Goal: Transaction & Acquisition: Purchase product/service

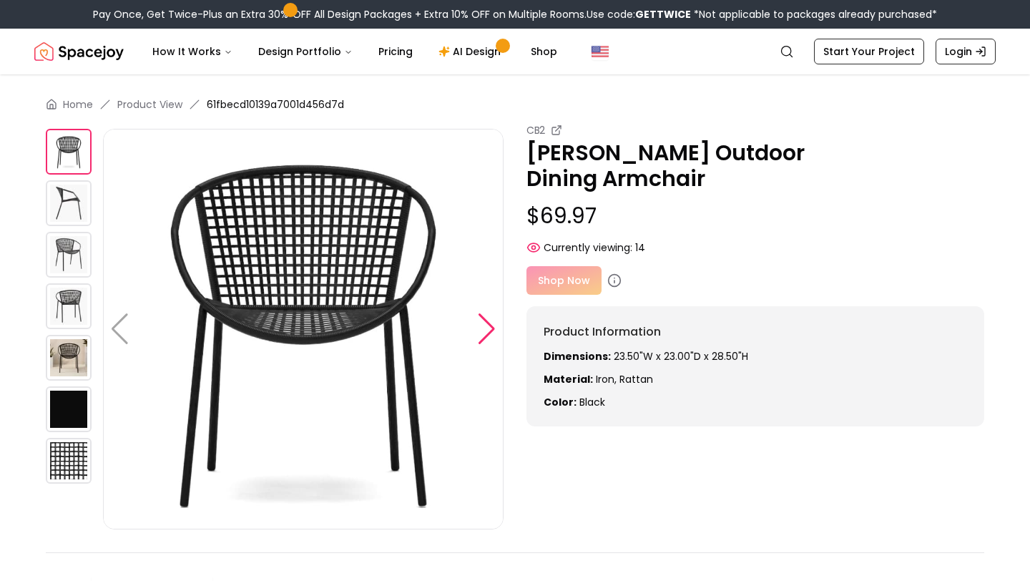
click at [489, 335] on div at bounding box center [486, 328] width 19 height 31
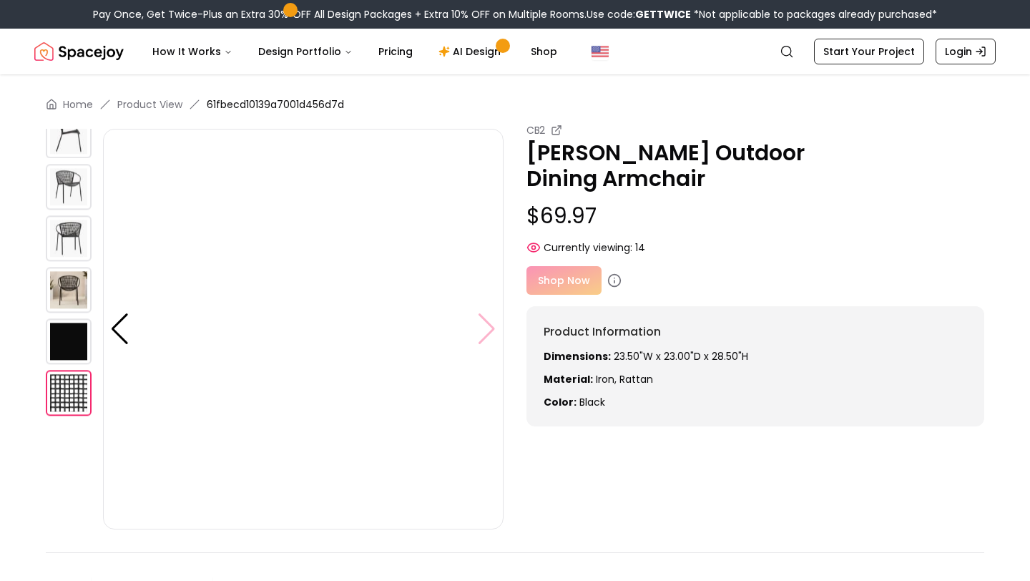
click at [489, 335] on img at bounding box center [303, 329] width 401 height 401
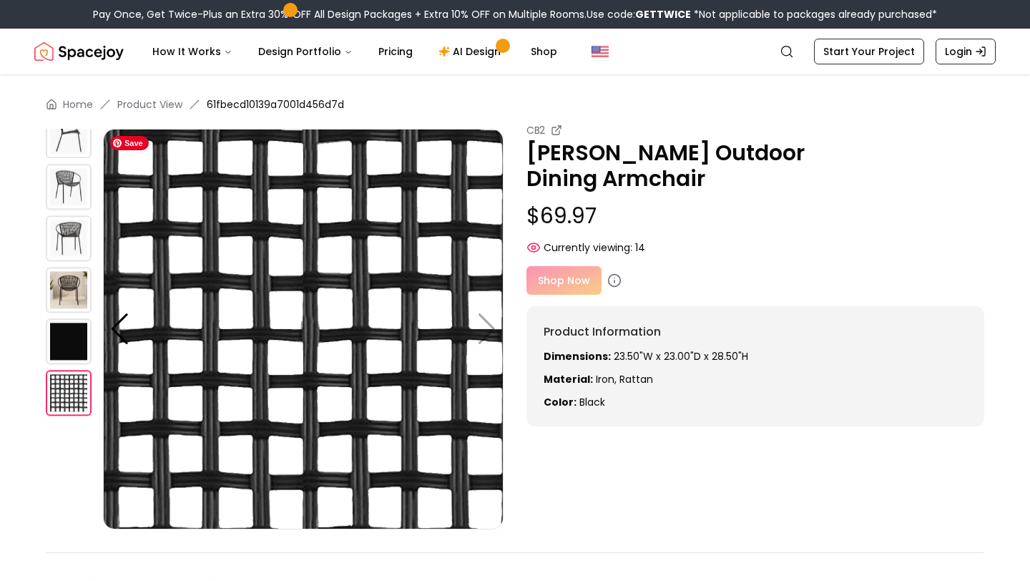
click at [488, 328] on img at bounding box center [303, 329] width 401 height 401
click at [61, 293] on img at bounding box center [69, 290] width 46 height 46
click at [60, 339] on img at bounding box center [69, 341] width 46 height 46
click at [62, 395] on img at bounding box center [69, 393] width 46 height 46
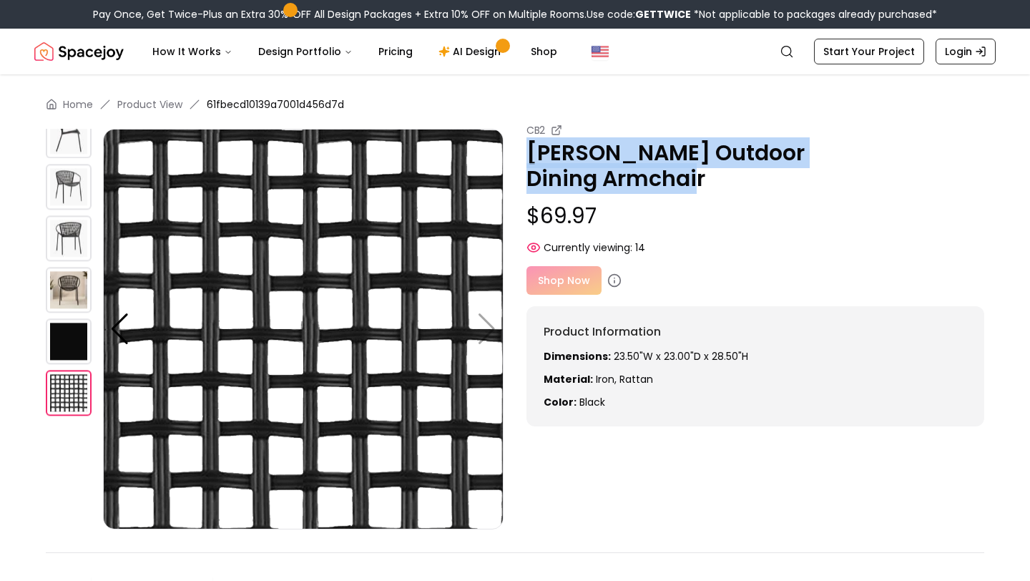
drag, startPoint x: 531, startPoint y: 154, endPoint x: 949, endPoint y: 151, distance: 418.4
click at [949, 151] on p "[PERSON_NAME] Outdoor Dining Armchair" at bounding box center [755, 165] width 458 height 51
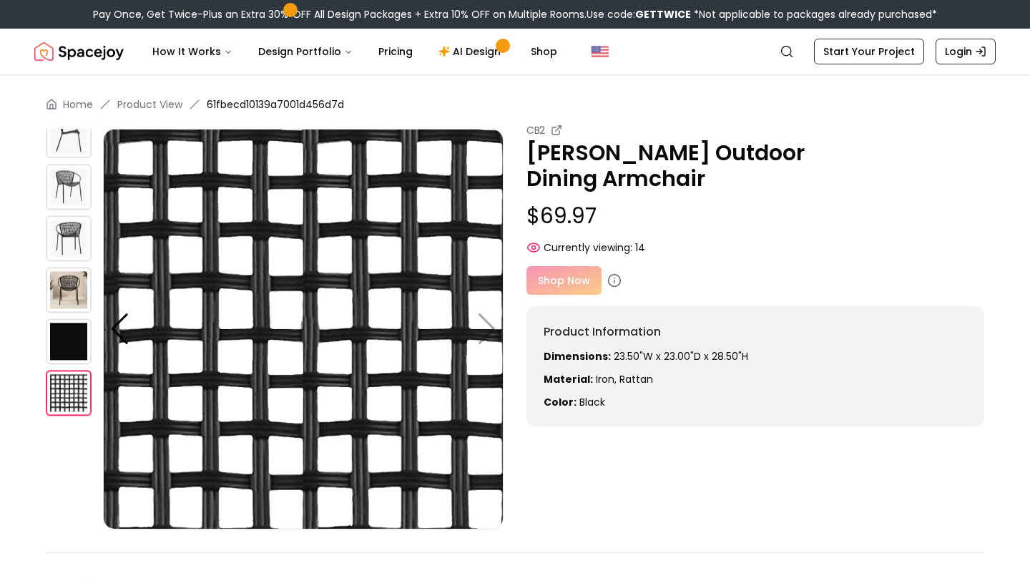
click at [632, 163] on p "[PERSON_NAME] Outdoor Dining Armchair" at bounding box center [755, 165] width 458 height 51
drag, startPoint x: 533, startPoint y: 156, endPoint x: 727, endPoint y: 147, distance: 194.8
click at [727, 147] on p "[PERSON_NAME] Outdoor Dining Armchair" at bounding box center [755, 165] width 458 height 51
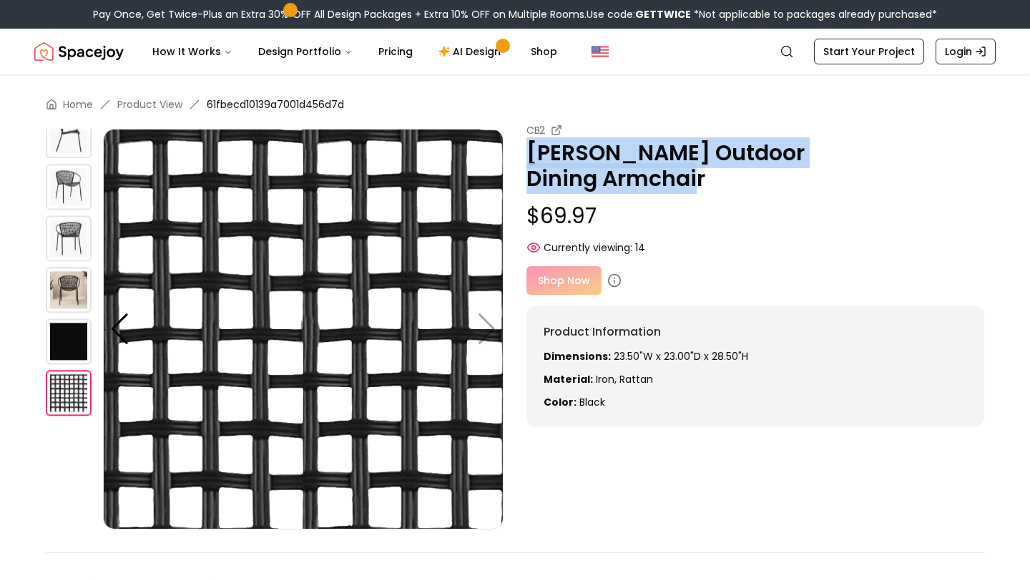
drag, startPoint x: 948, startPoint y: 154, endPoint x: 529, endPoint y: 161, distance: 419.2
click at [529, 161] on p "[PERSON_NAME] Outdoor Dining Armchair" at bounding box center [755, 165] width 458 height 51
copy p "[PERSON_NAME] Outdoor Dining Armchair"
click at [529, 161] on p "[PERSON_NAME] Outdoor Dining Armchair" at bounding box center [755, 165] width 458 height 51
